Goal: Task Accomplishment & Management: Complete application form

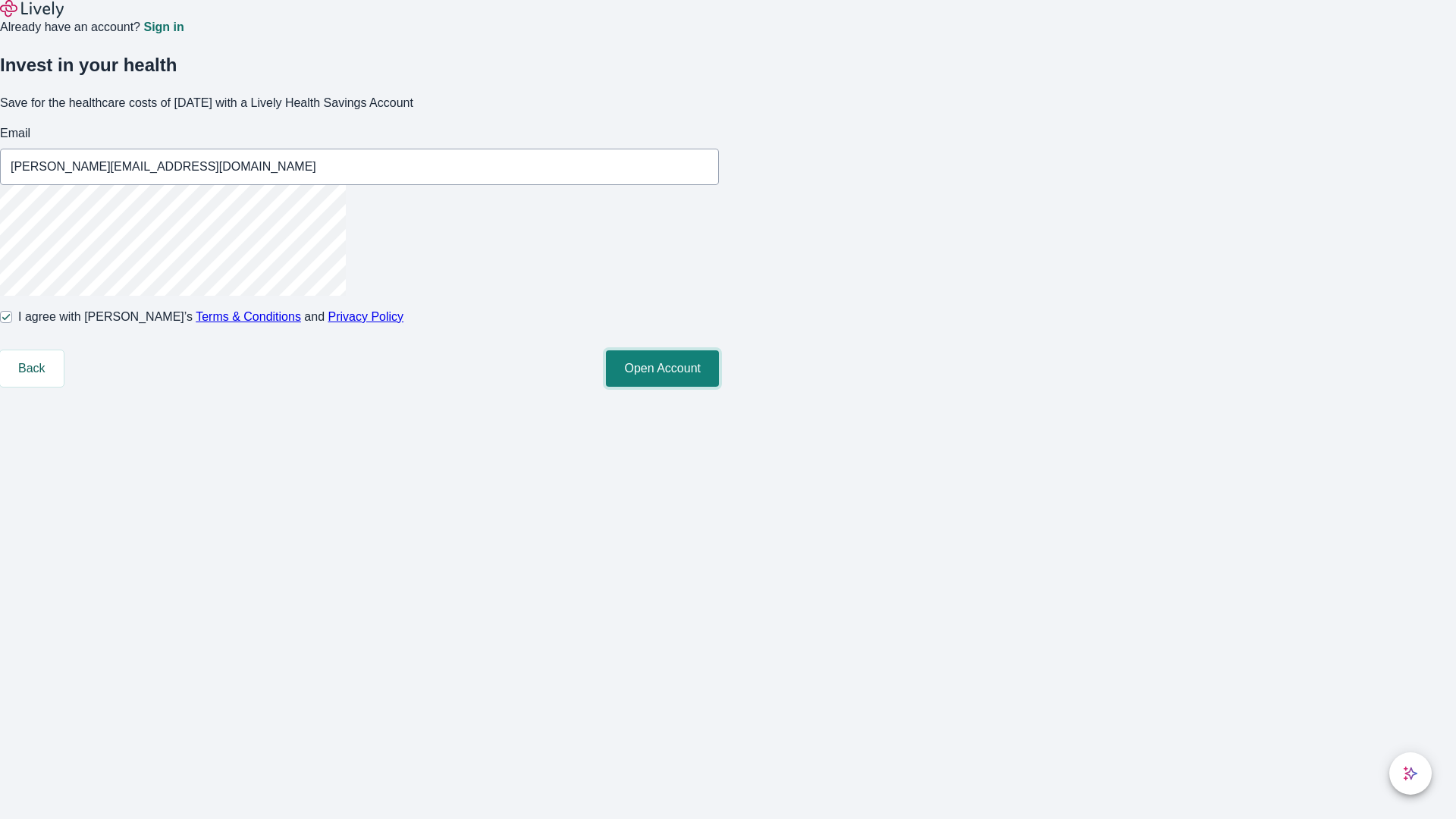
click at [719, 386] on button "Open Account" at bounding box center [663, 368] width 113 height 36
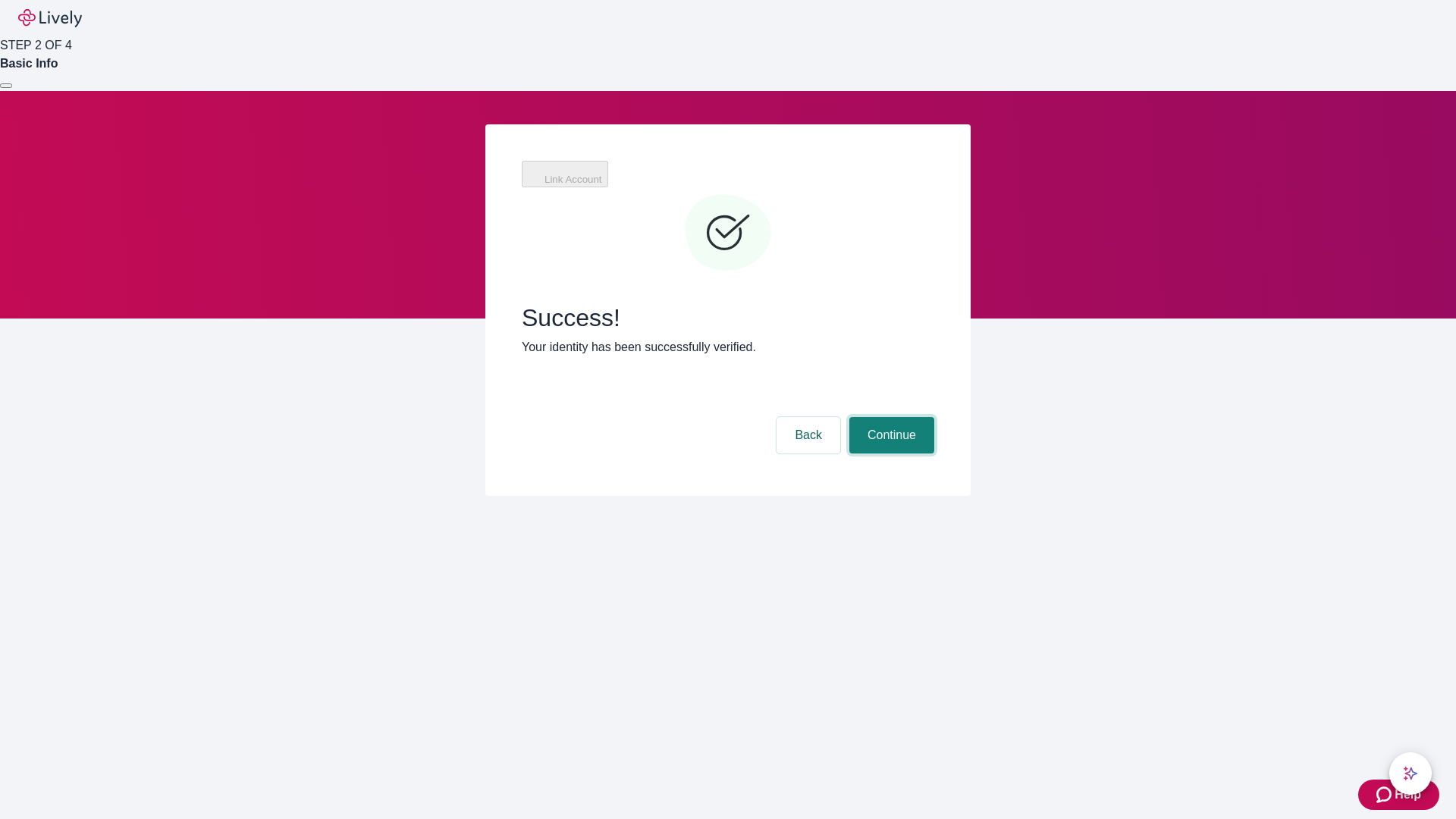
click at [890, 417] on button "Continue" at bounding box center [892, 435] width 85 height 36
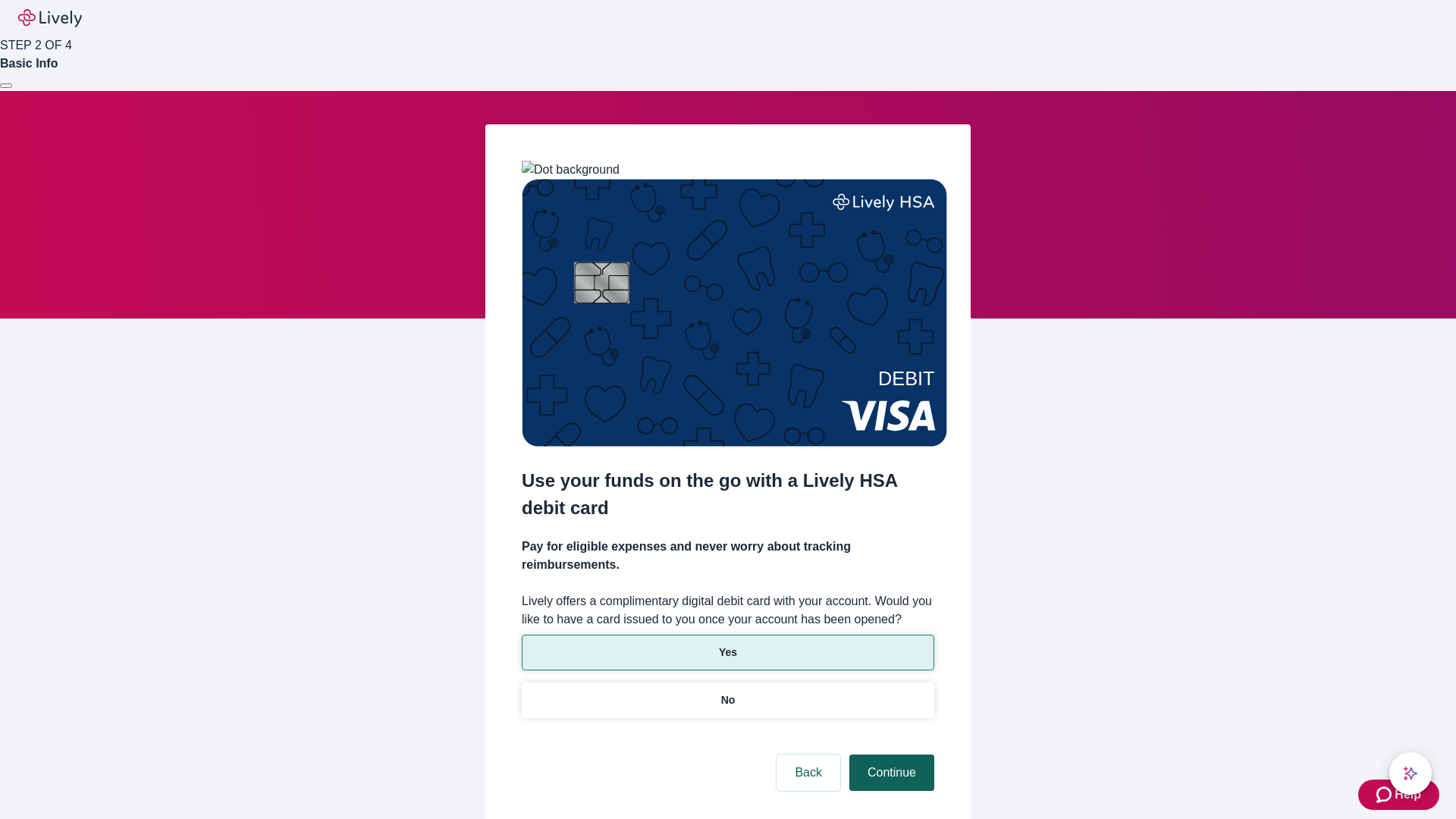
click at [727, 644] on p "Yes" at bounding box center [728, 652] width 18 height 16
click at [890, 755] on button "Continue" at bounding box center [892, 773] width 85 height 36
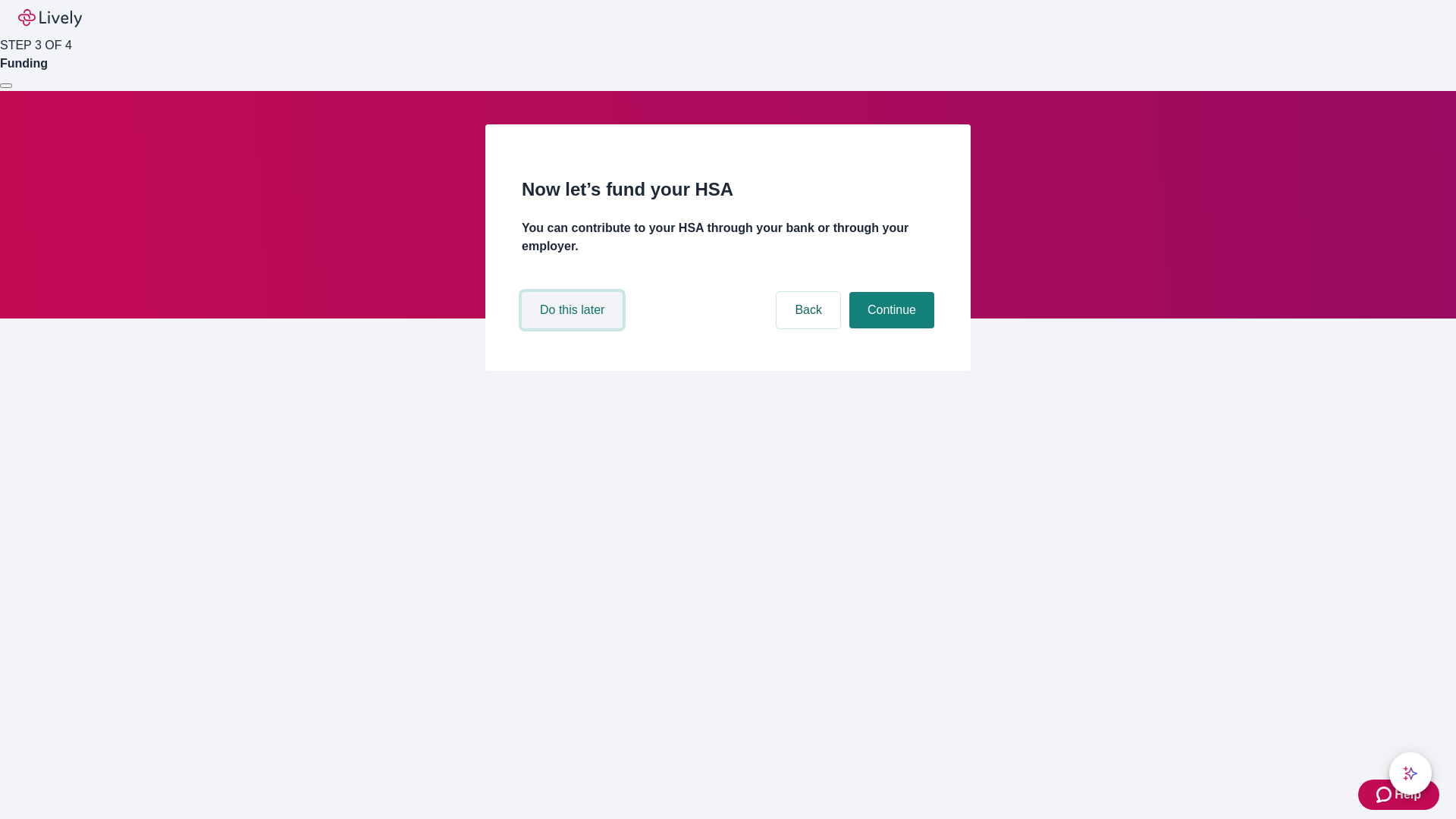
click at [575, 328] on button "Do this later" at bounding box center [572, 310] width 101 height 36
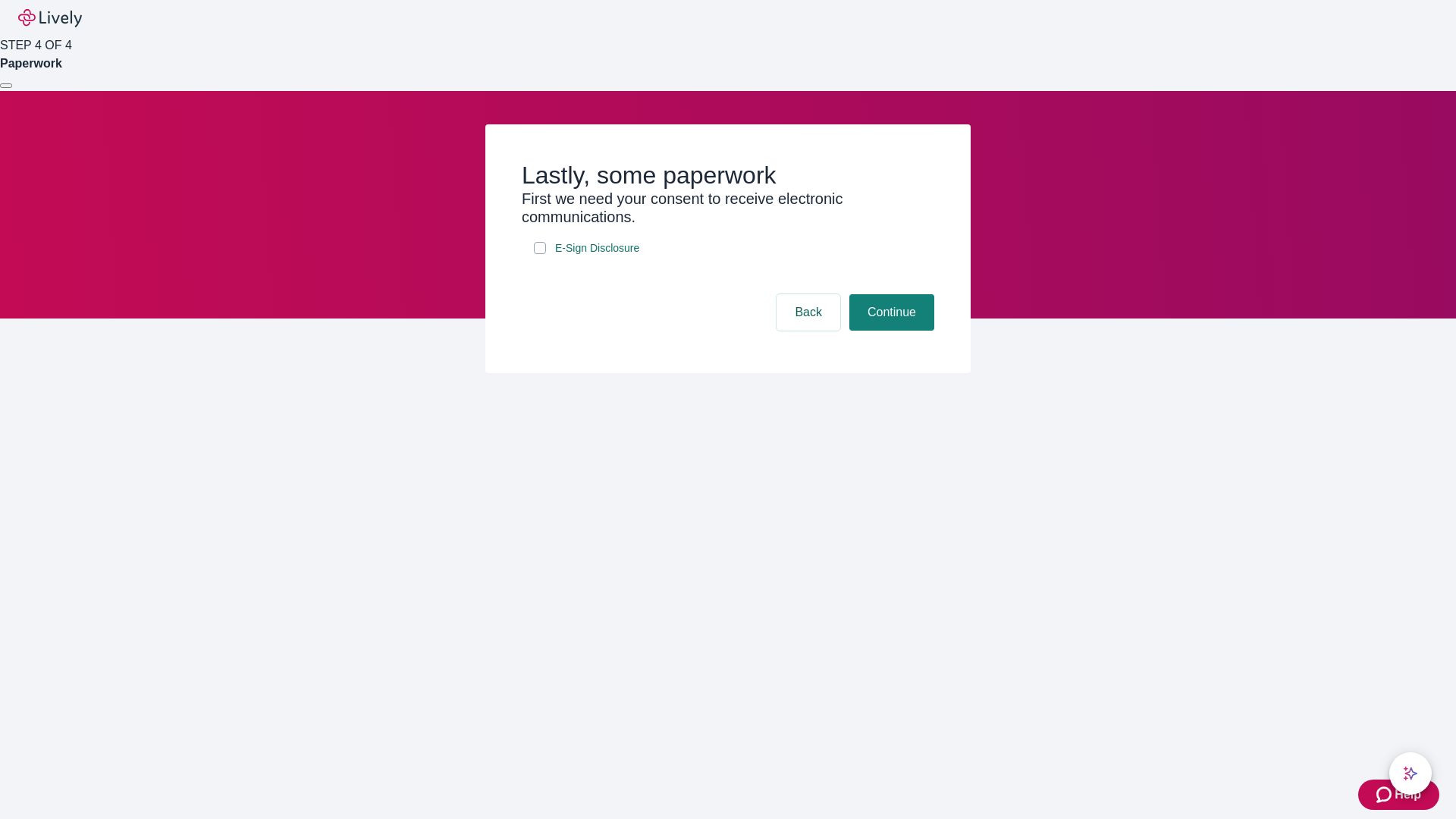
click at [540, 254] on input "E-Sign Disclosure" at bounding box center [540, 247] width 12 height 12
checkbox input "true"
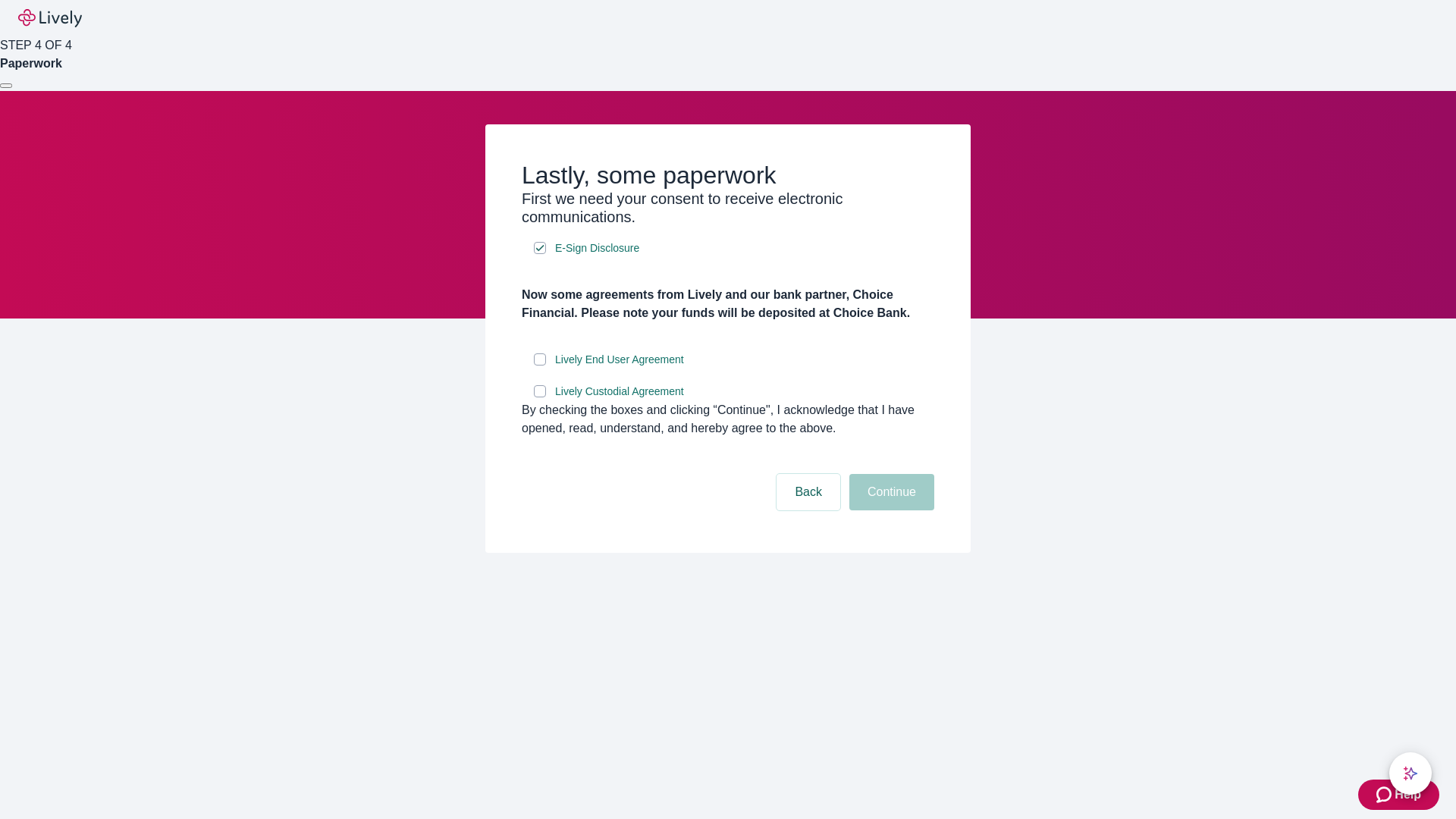
click at [540, 365] on input "Lively End User Agreement" at bounding box center [540, 360] width 12 height 12
checkbox input "true"
click at [540, 397] on input "Lively Custodial Agreement" at bounding box center [540, 391] width 12 height 12
checkbox input "true"
click at [890, 510] on button "Continue" at bounding box center [892, 492] width 85 height 36
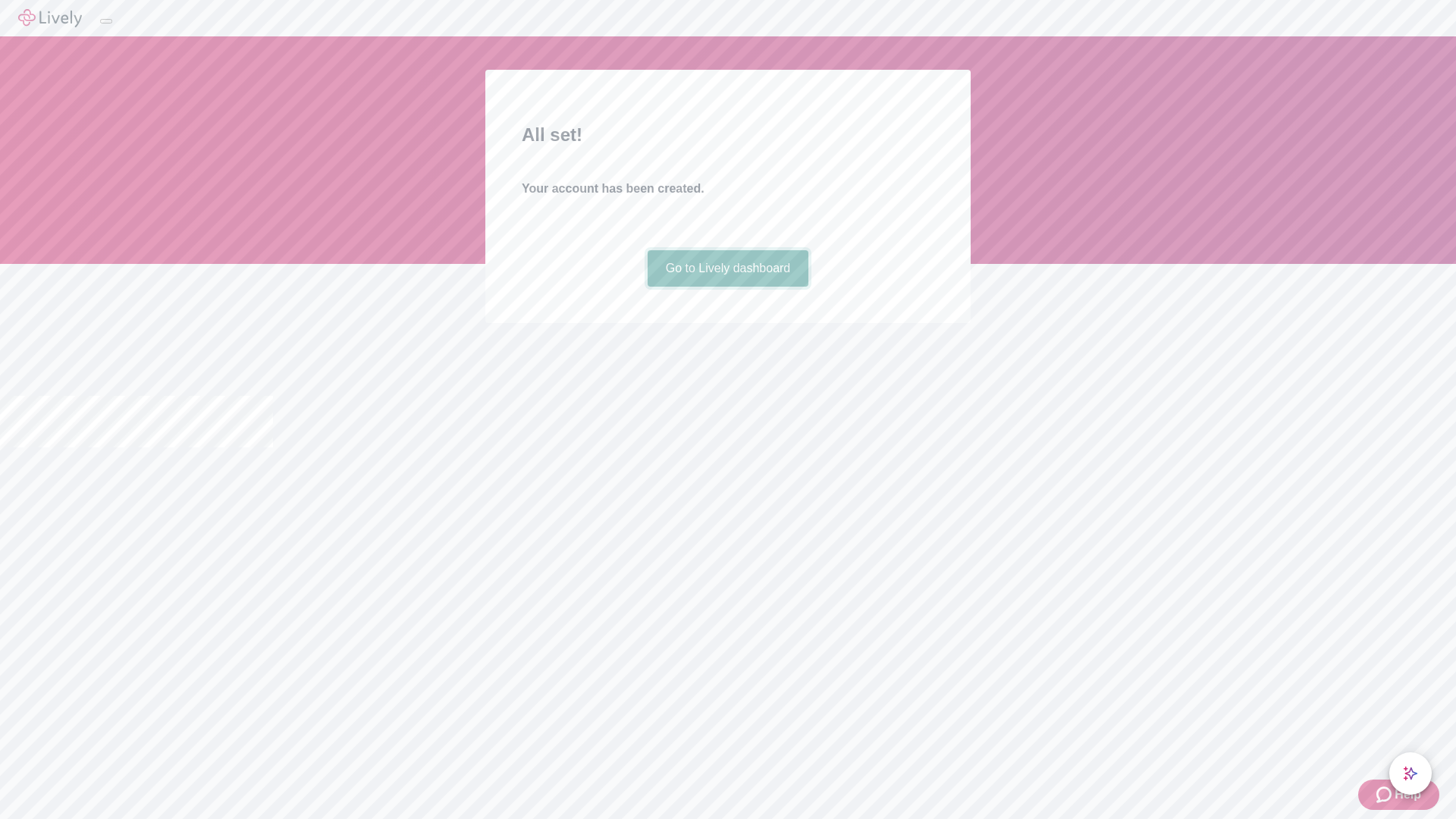
click at [727, 287] on link "Go to Lively dashboard" at bounding box center [728, 269] width 161 height 36
